Goal: Ask a question

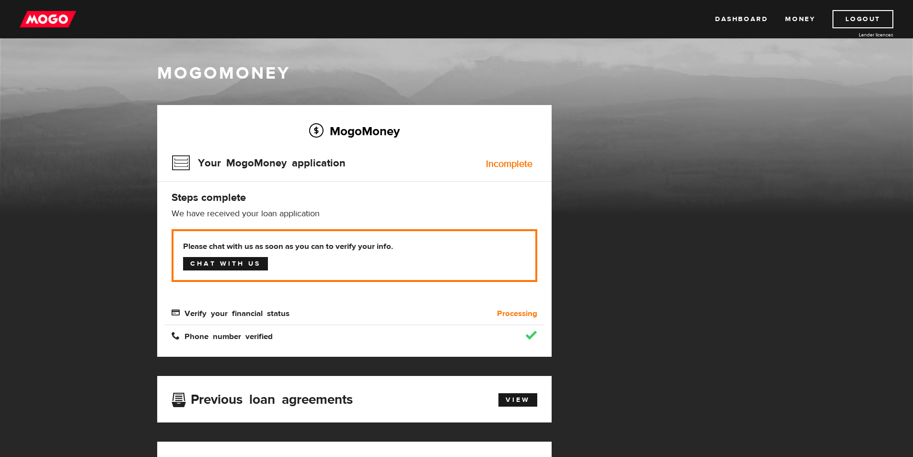
click at [244, 262] on link "Chat with us" at bounding box center [225, 263] width 85 height 13
click at [200, 265] on link "Chat with us" at bounding box center [225, 263] width 85 height 13
drag, startPoint x: 200, startPoint y: 265, endPoint x: 598, endPoint y: 475, distance: 450.3
drag, startPoint x: 598, startPoint y: 475, endPoint x: 725, endPoint y: 206, distance: 298.1
click at [725, 206] on div "MogoMoney Your MogoMoney application Expired Your MogoMoney credit decision has…" at bounding box center [456, 371] width 613 height 532
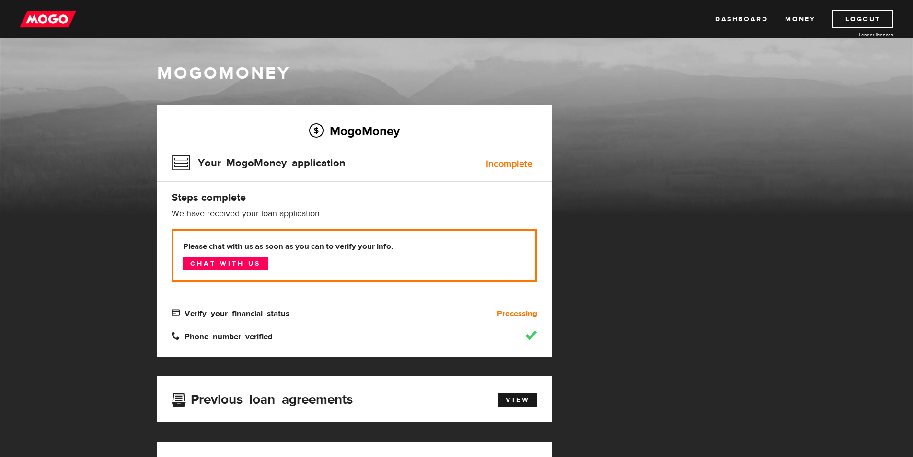
scroll to position [315, 0]
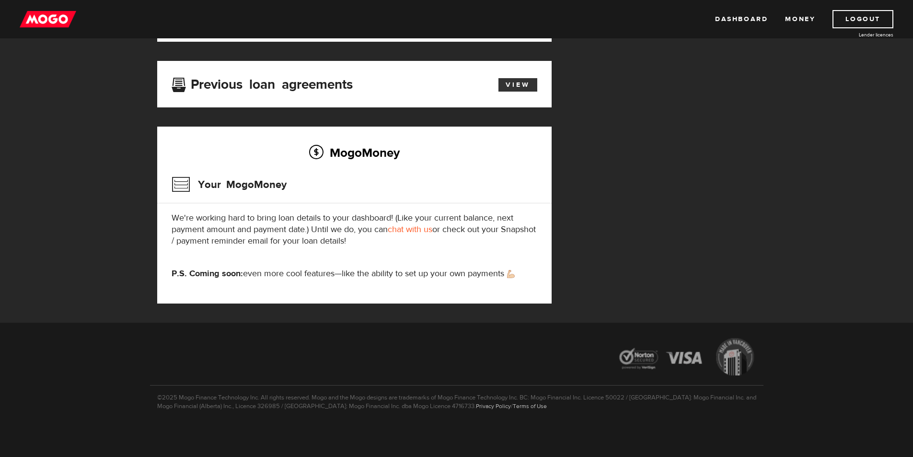
click at [512, 80] on link "View" at bounding box center [517, 84] width 39 height 13
